Goal: Entertainment & Leisure: Consume media (video, audio)

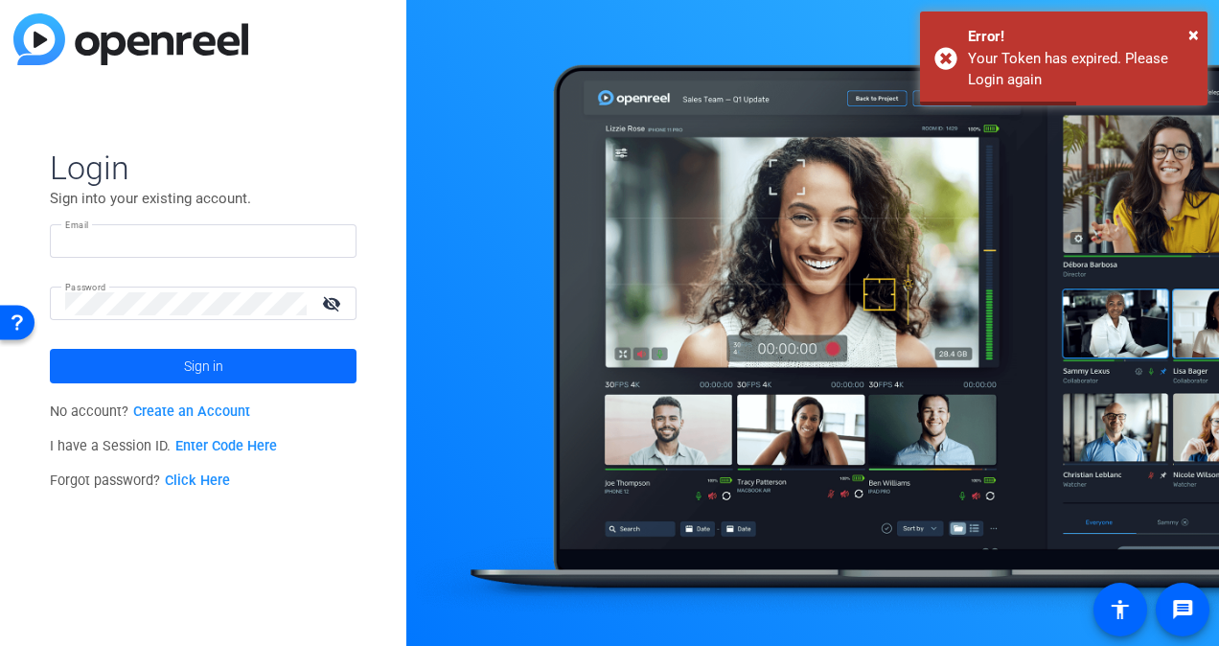
type input "[EMAIL_ADDRESS][DOMAIN_NAME]"
click at [146, 363] on span at bounding box center [203, 366] width 307 height 46
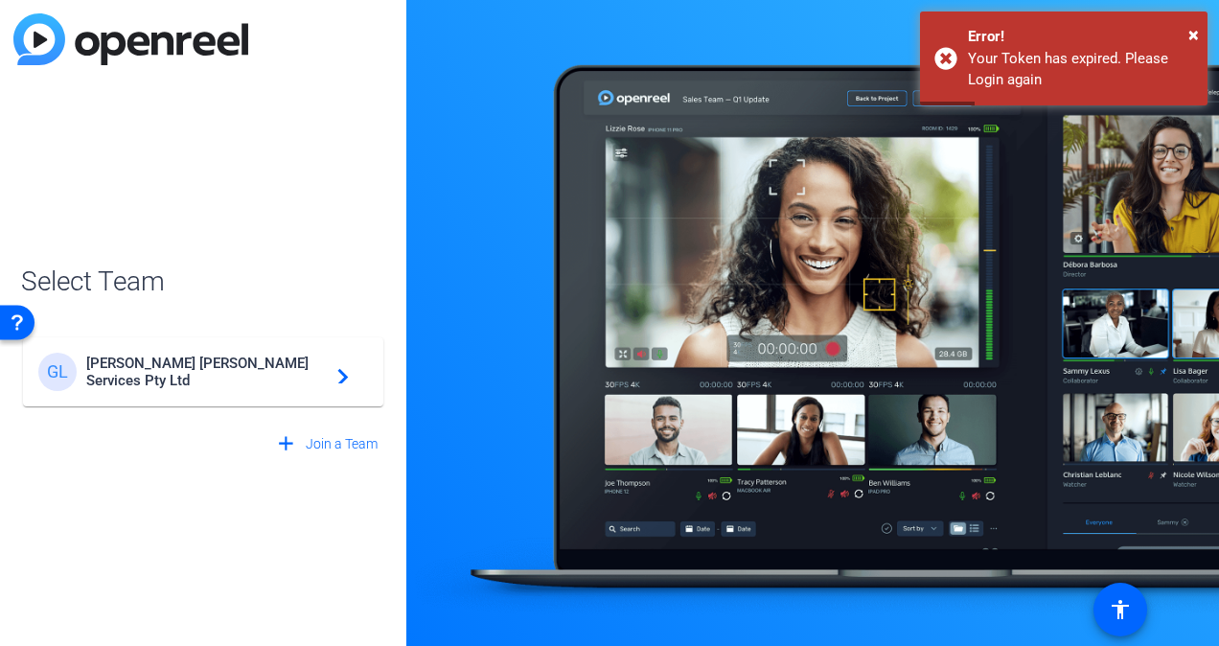
click at [213, 383] on div "[PERSON_NAME] Services Pty Ltd navigate_next" at bounding box center [203, 372] width 330 height 38
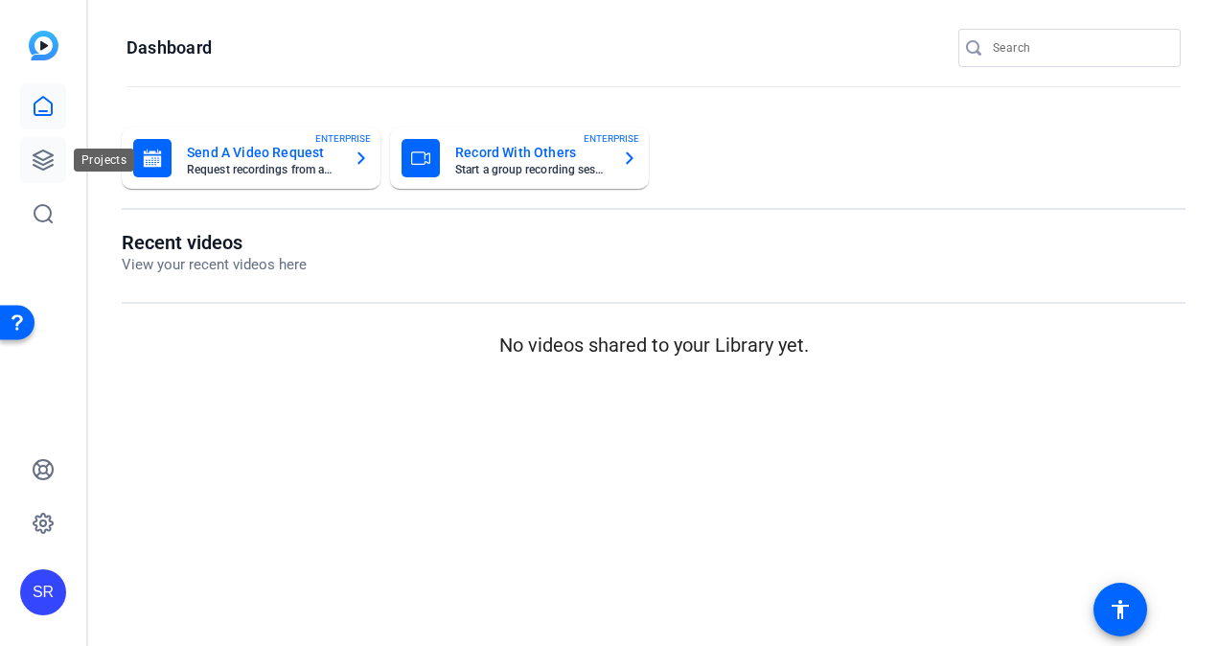
click at [46, 161] on icon at bounding box center [43, 160] width 23 height 23
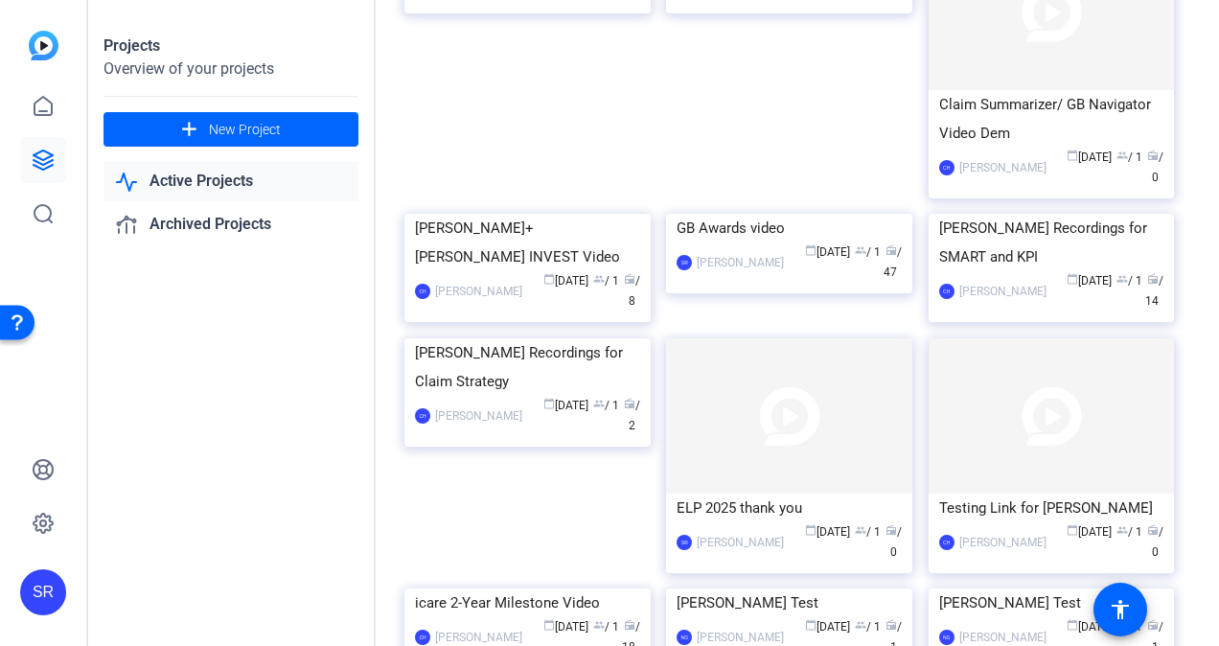
scroll to position [2797, 0]
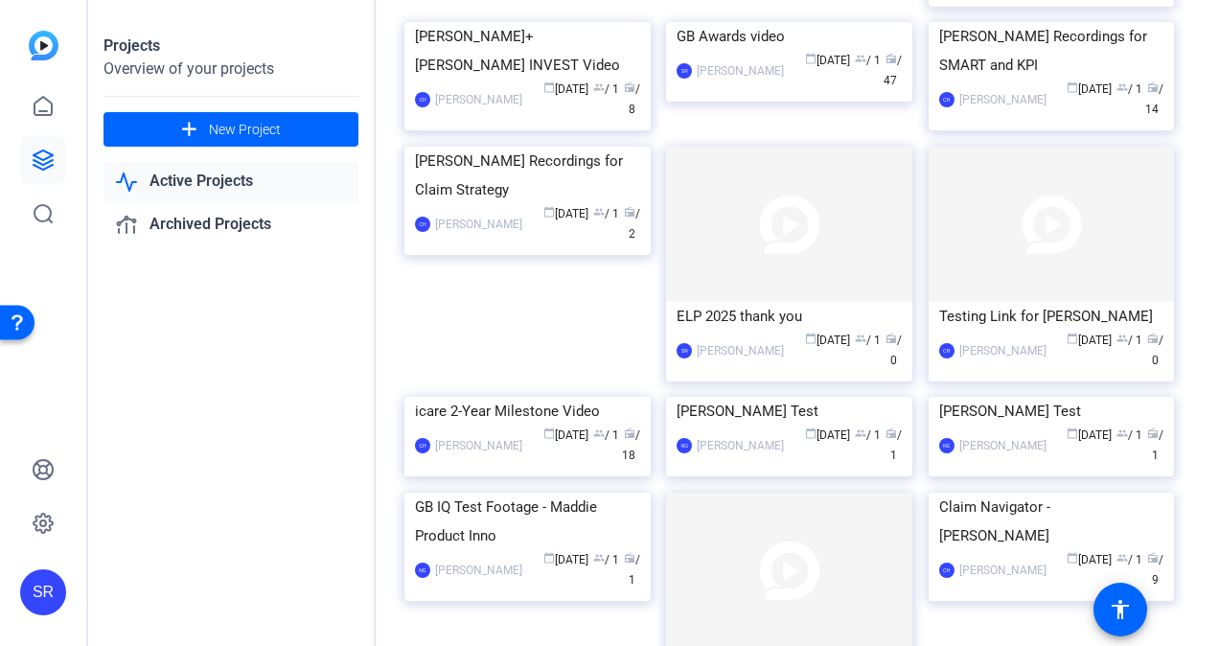
click at [731, 51] on div "GB Awards video" at bounding box center [789, 36] width 225 height 29
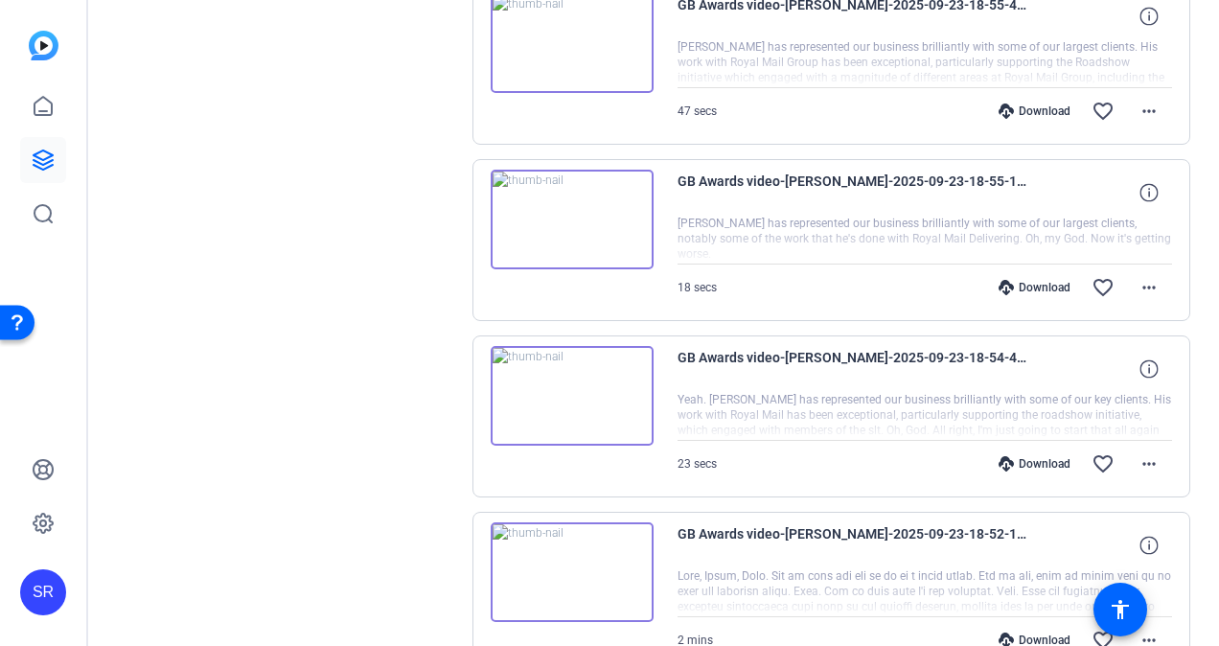
scroll to position [1465, 0]
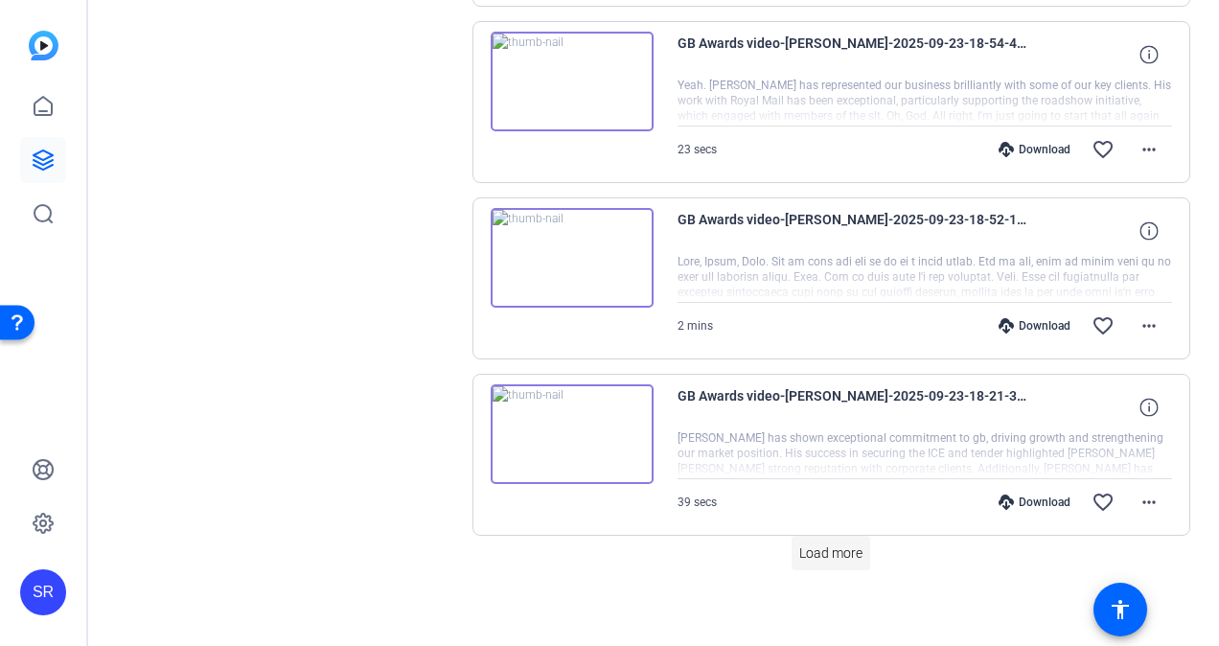
click at [814, 543] on span "Load more" at bounding box center [830, 553] width 63 height 20
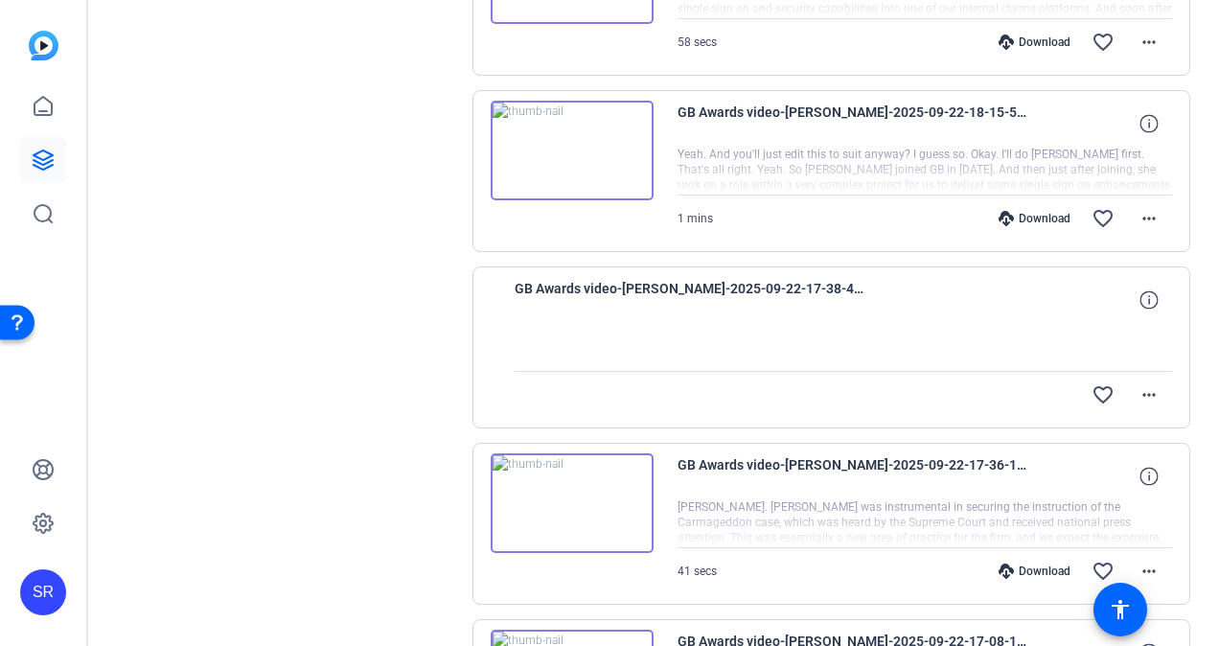
scroll to position [2998, 0]
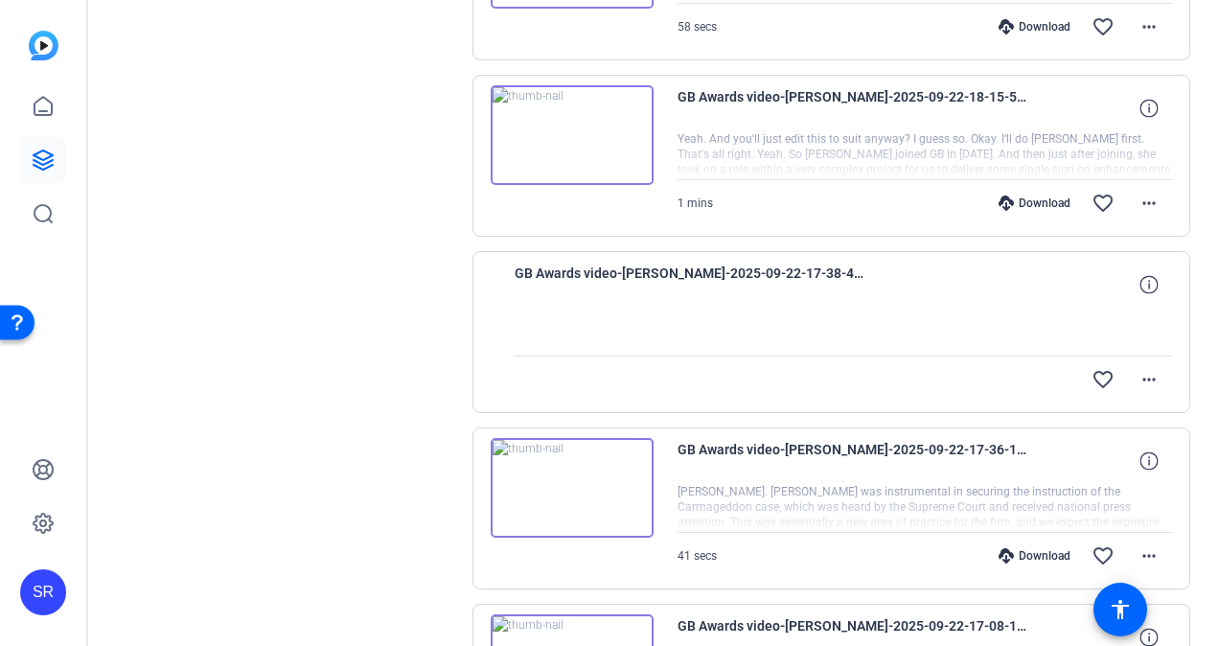
click at [569, 474] on img at bounding box center [572, 488] width 163 height 100
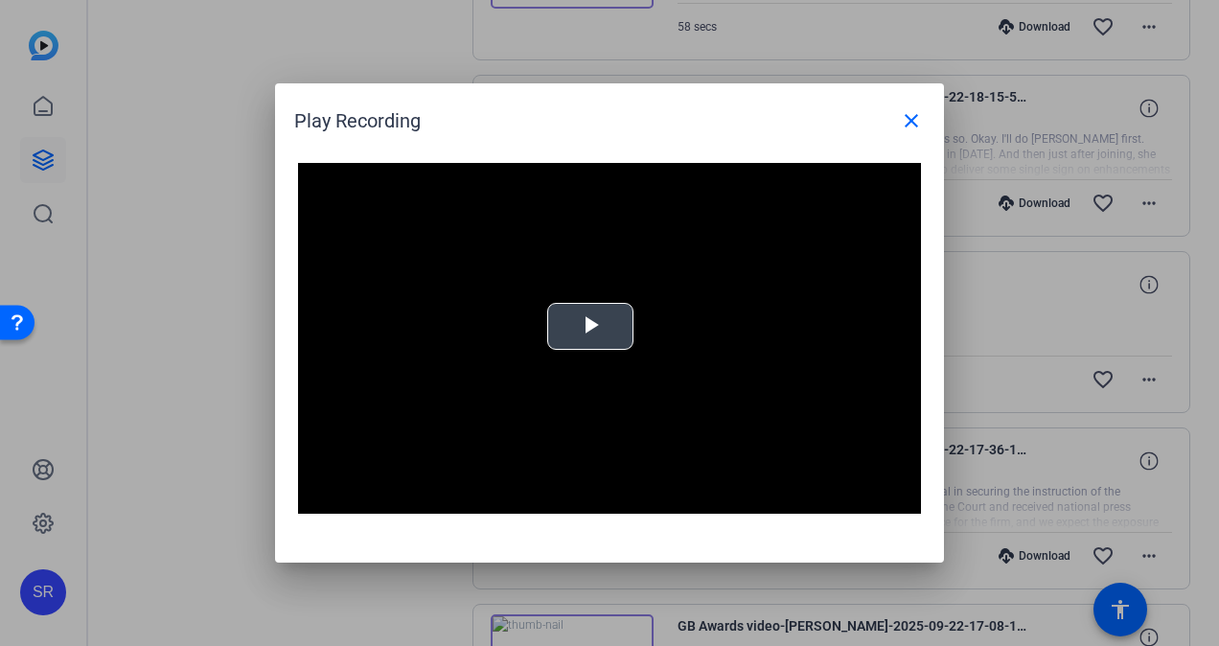
drag, startPoint x: 582, startPoint y: 334, endPoint x: 574, endPoint y: 325, distance: 11.5
click at [590, 327] on span "Video Player" at bounding box center [590, 327] width 0 height 0
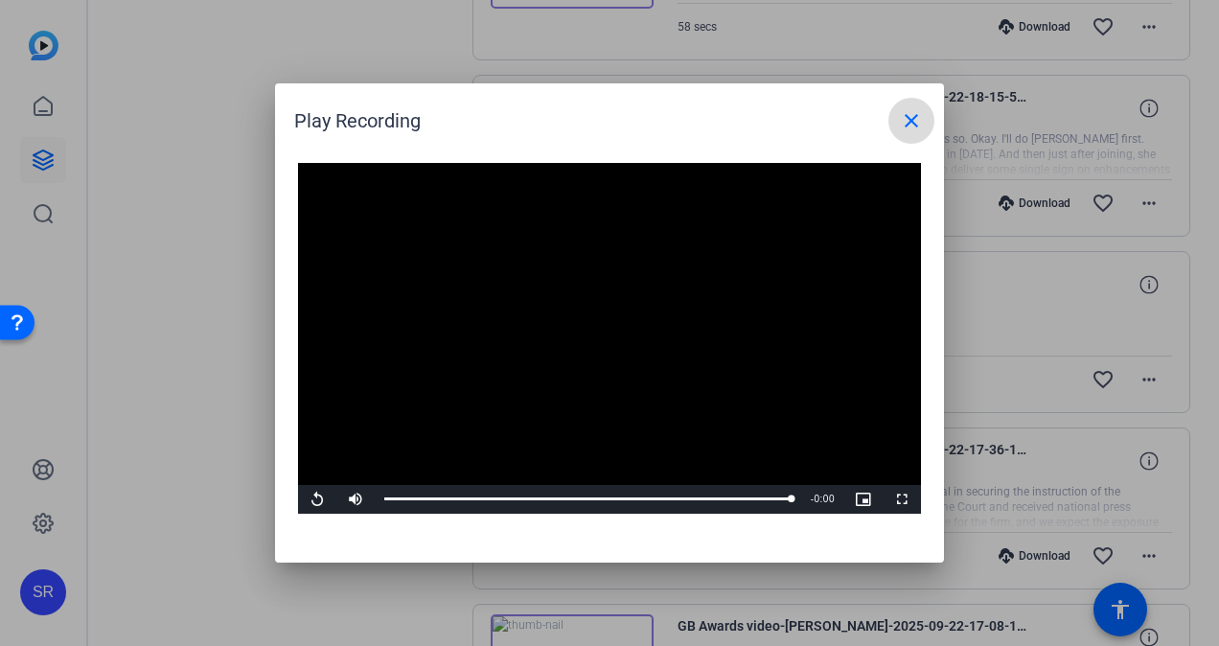
click at [914, 126] on mat-icon "close" at bounding box center [911, 120] width 23 height 23
